Goal: Information Seeking & Learning: Learn about a topic

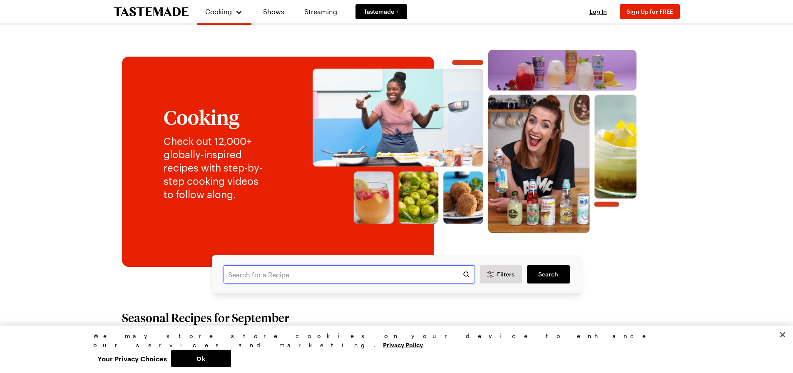
click at [370, 268] on input "text" at bounding box center [348, 274] width 251 height 18
type input "cassaroles"
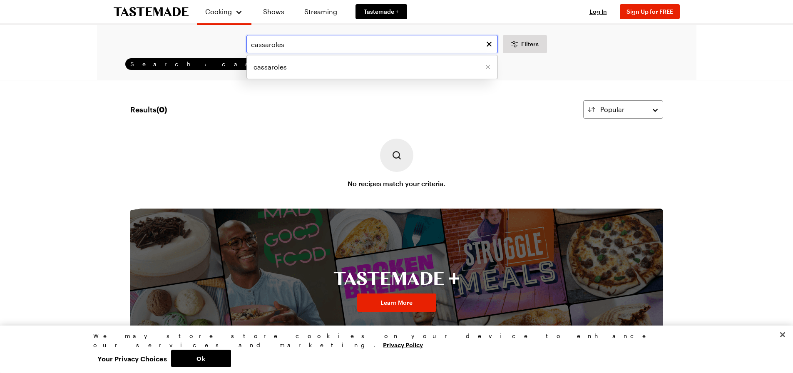
drag, startPoint x: 300, startPoint y: 44, endPoint x: 180, endPoint y: 37, distance: 119.6
click at [180, 37] on div "cassaroles cassaroles Filters" at bounding box center [397, 44] width 576 height 18
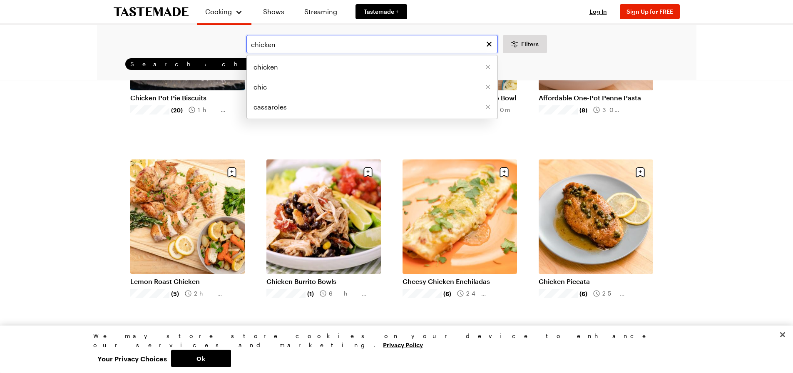
scroll to position [208, 0]
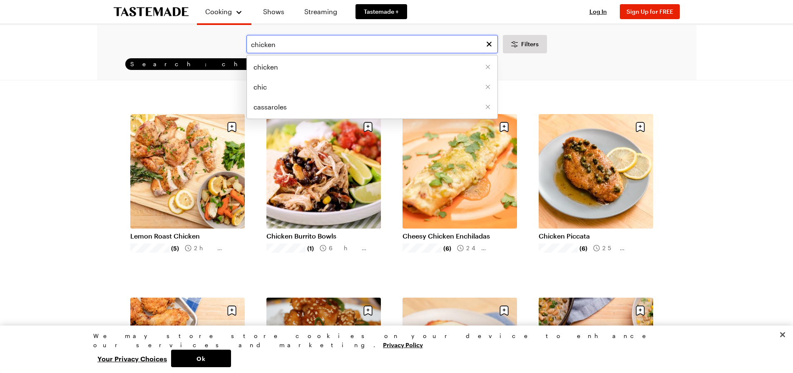
type input "chicken"
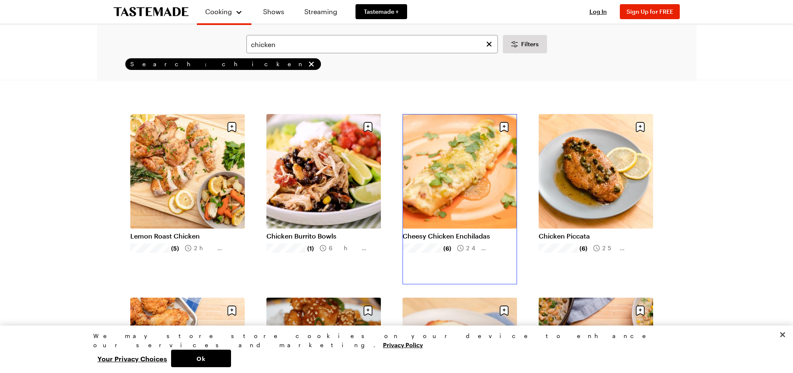
click at [444, 232] on link "Cheesy Chicken Enchiladas" at bounding box center [459, 236] width 114 height 8
